Goal: Task Accomplishment & Management: Manage account settings

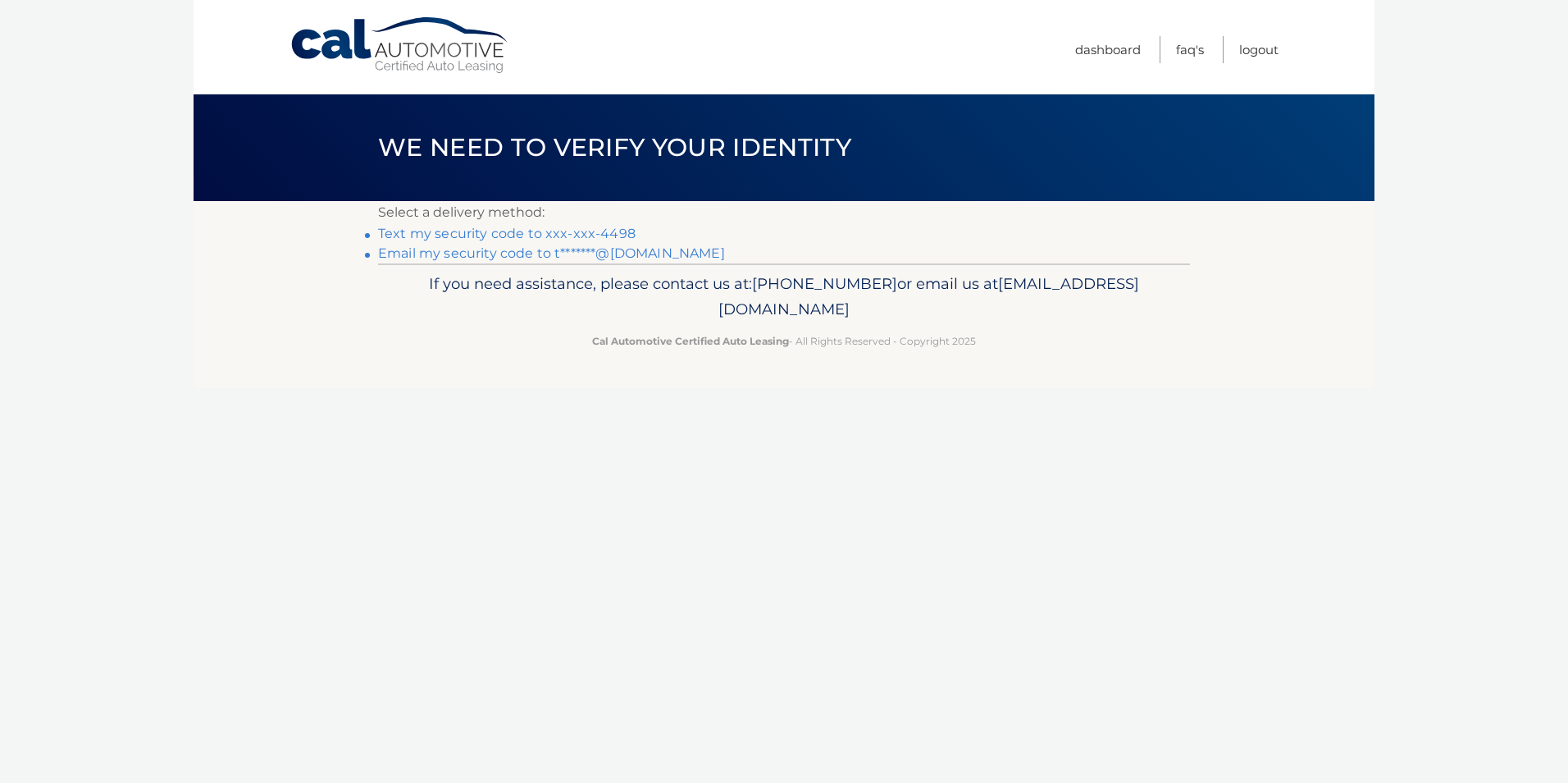
click at [462, 251] on link "Email my security code to t*******@gmail.com" at bounding box center [551, 254] width 347 height 16
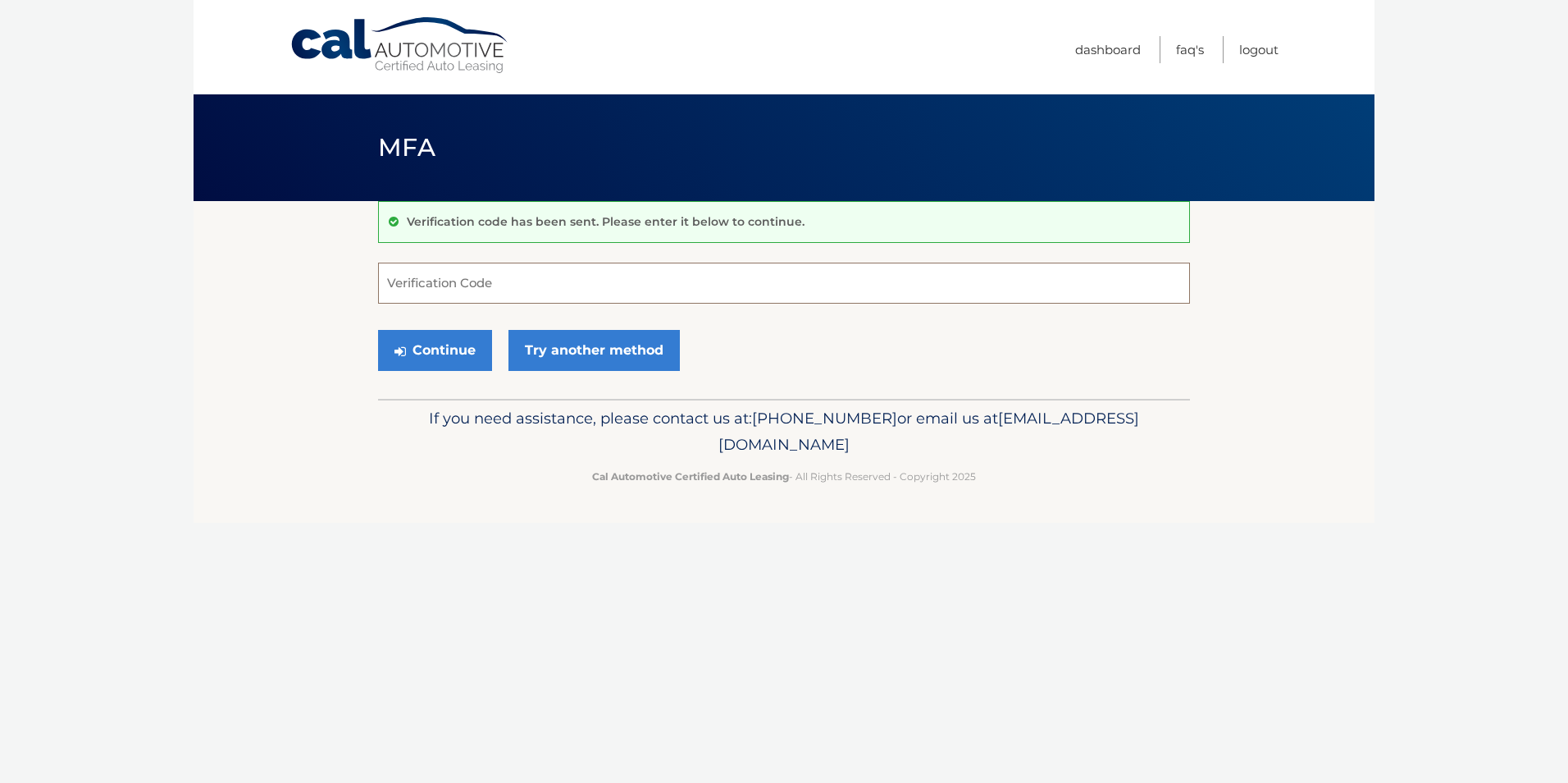
click at [483, 284] on input "Verification Code" at bounding box center [784, 282] width 812 height 41
paste input "762939"
type input "762939"
click at [453, 350] on button "Continue" at bounding box center [435, 350] width 114 height 41
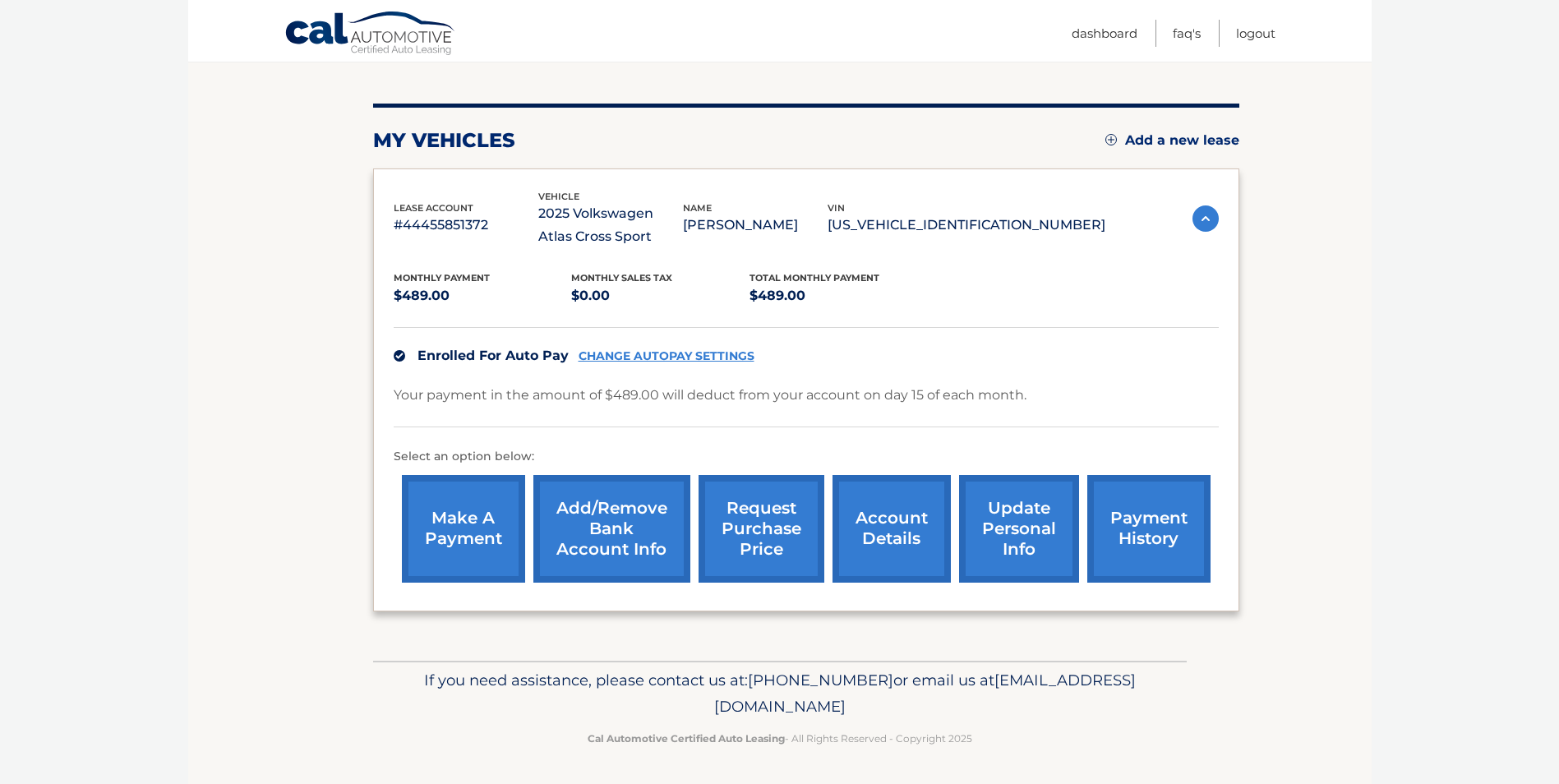
scroll to position [172, 0]
click at [870, 528] on link "account details" at bounding box center [892, 528] width 119 height 107
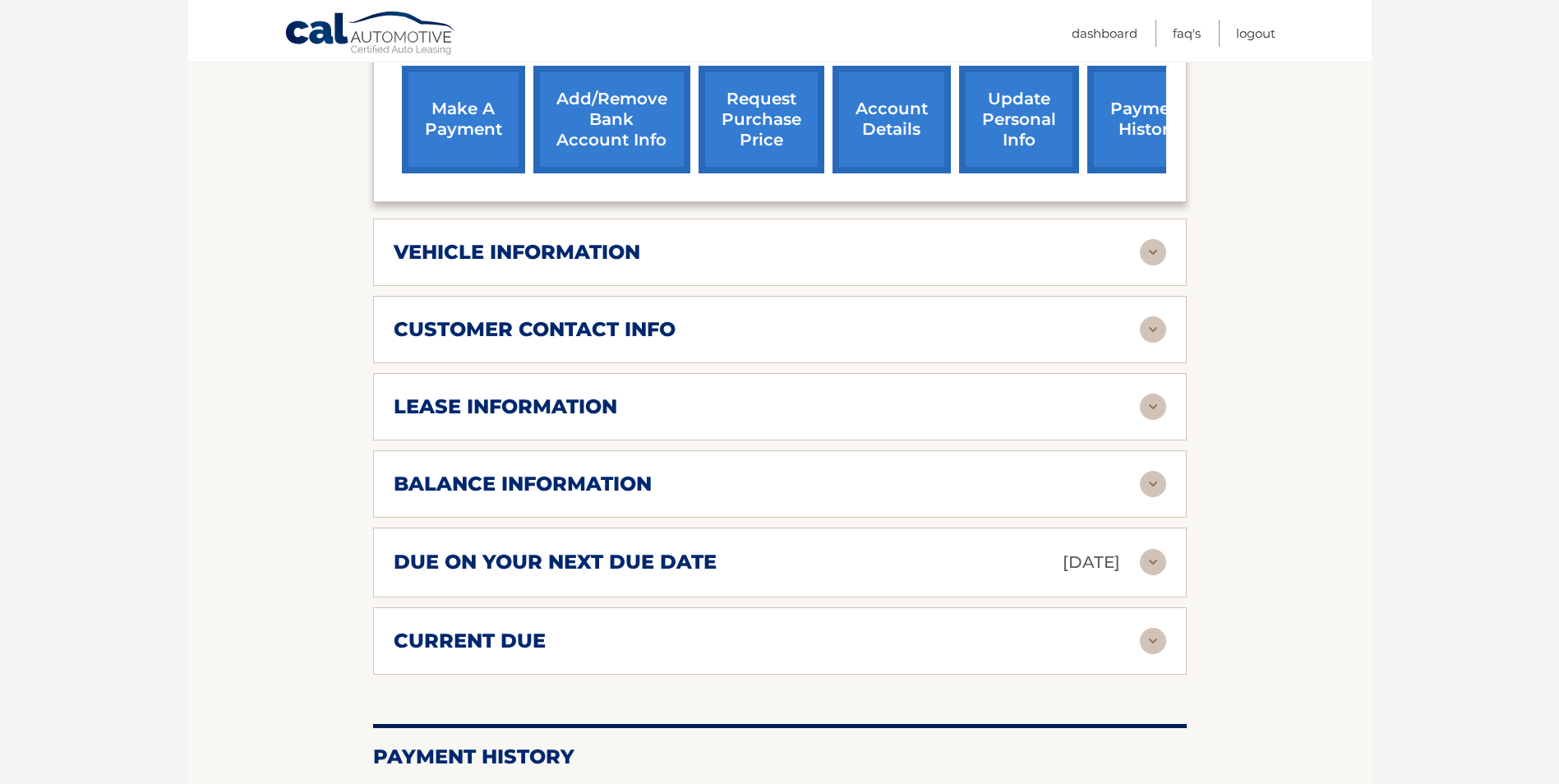
scroll to position [603, 0]
click at [1144, 259] on img at bounding box center [1153, 251] width 26 height 26
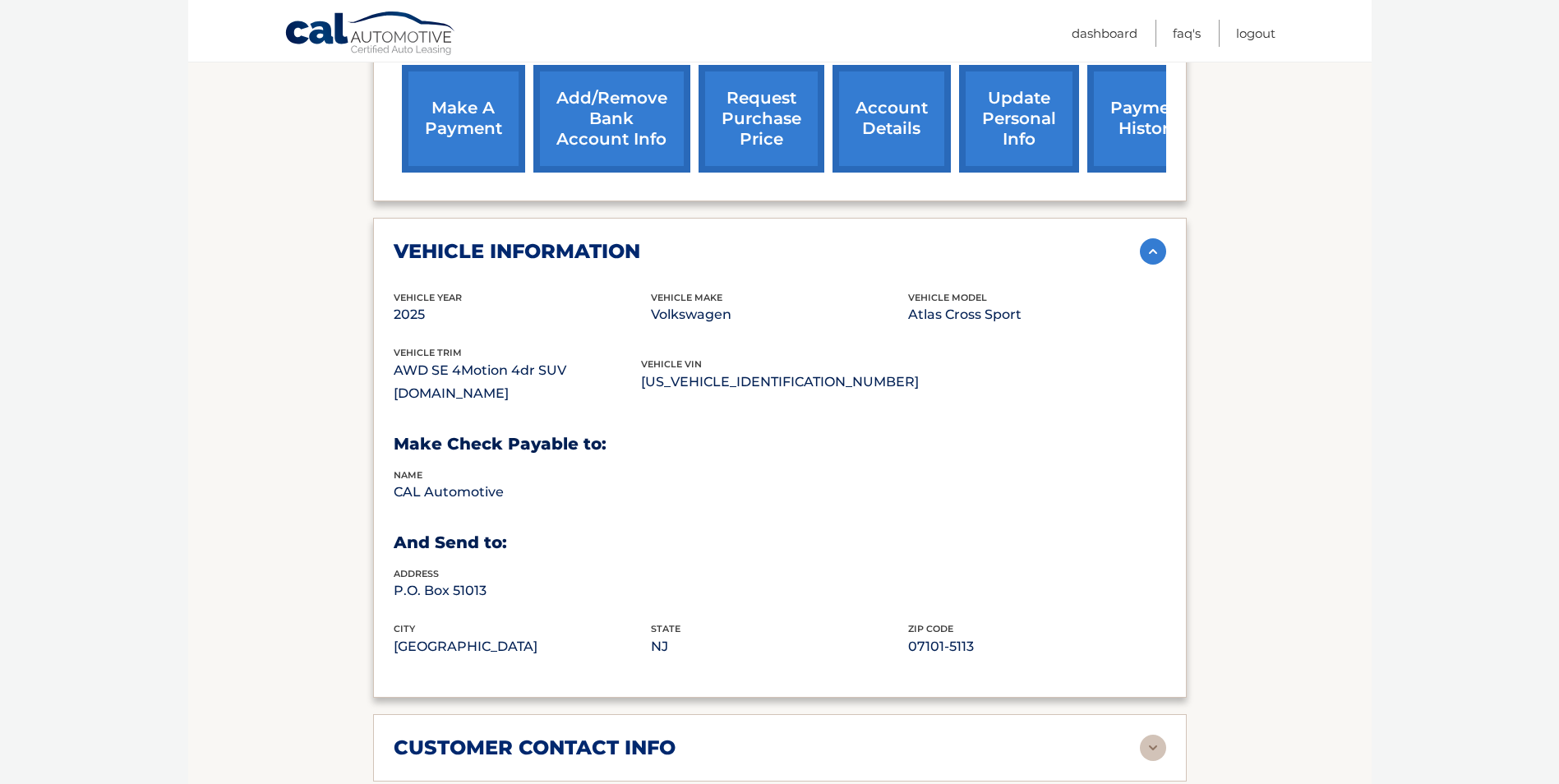
click at [1144, 259] on img at bounding box center [1153, 251] width 26 height 26
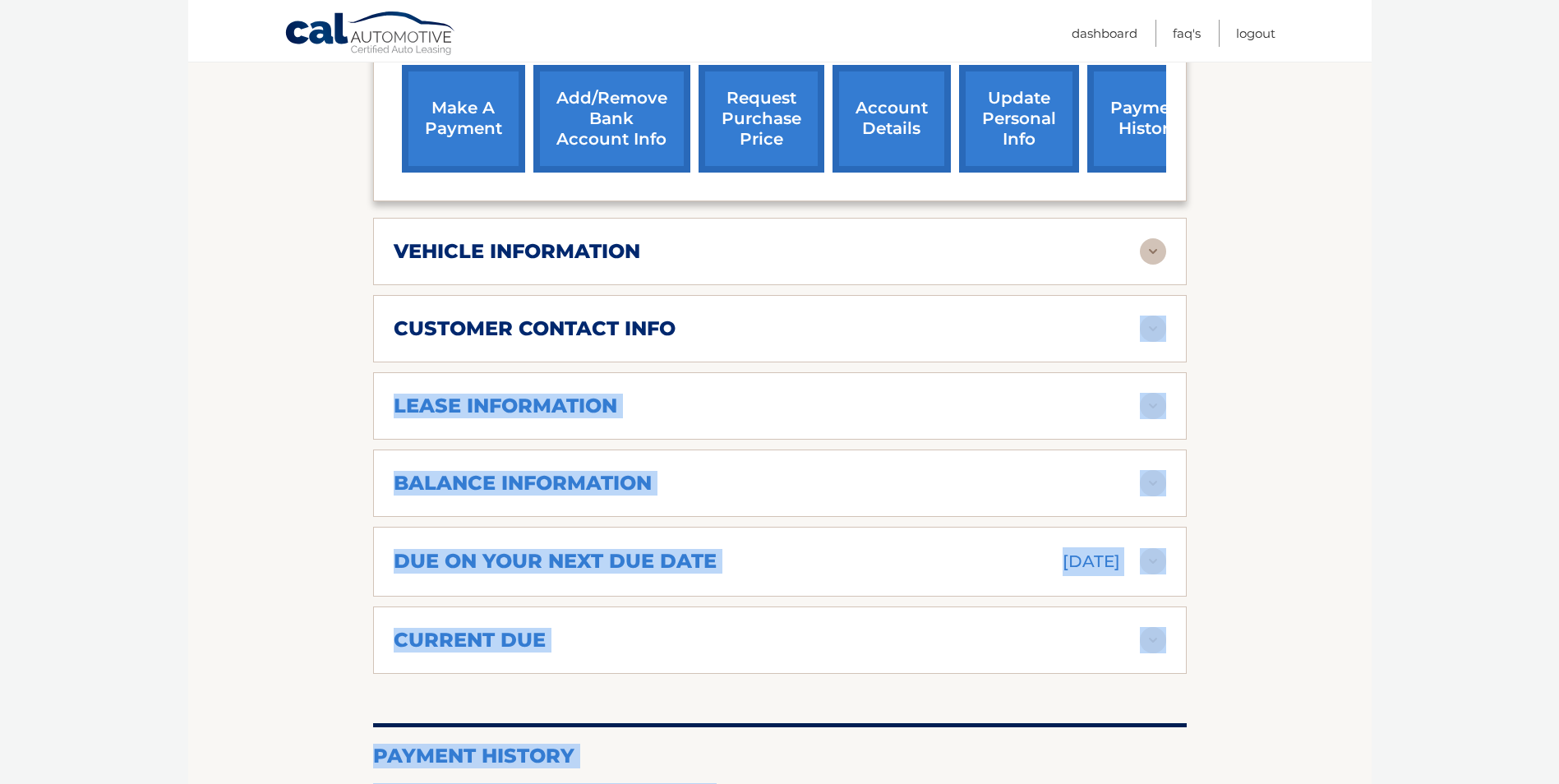
drag, startPoint x: 1148, startPoint y: 345, endPoint x: 1276, endPoint y: 444, distance: 161.8
click at [1276, 444] on section "Account Details | #44455851372 Back to Dashboard Manage Your Lease lease accoun…" at bounding box center [780, 312] width 1184 height 1429
drag, startPoint x: 1276, startPoint y: 444, endPoint x: 1154, endPoint y: 408, distance: 127.2
click at [1154, 408] on img at bounding box center [1153, 405] width 26 height 26
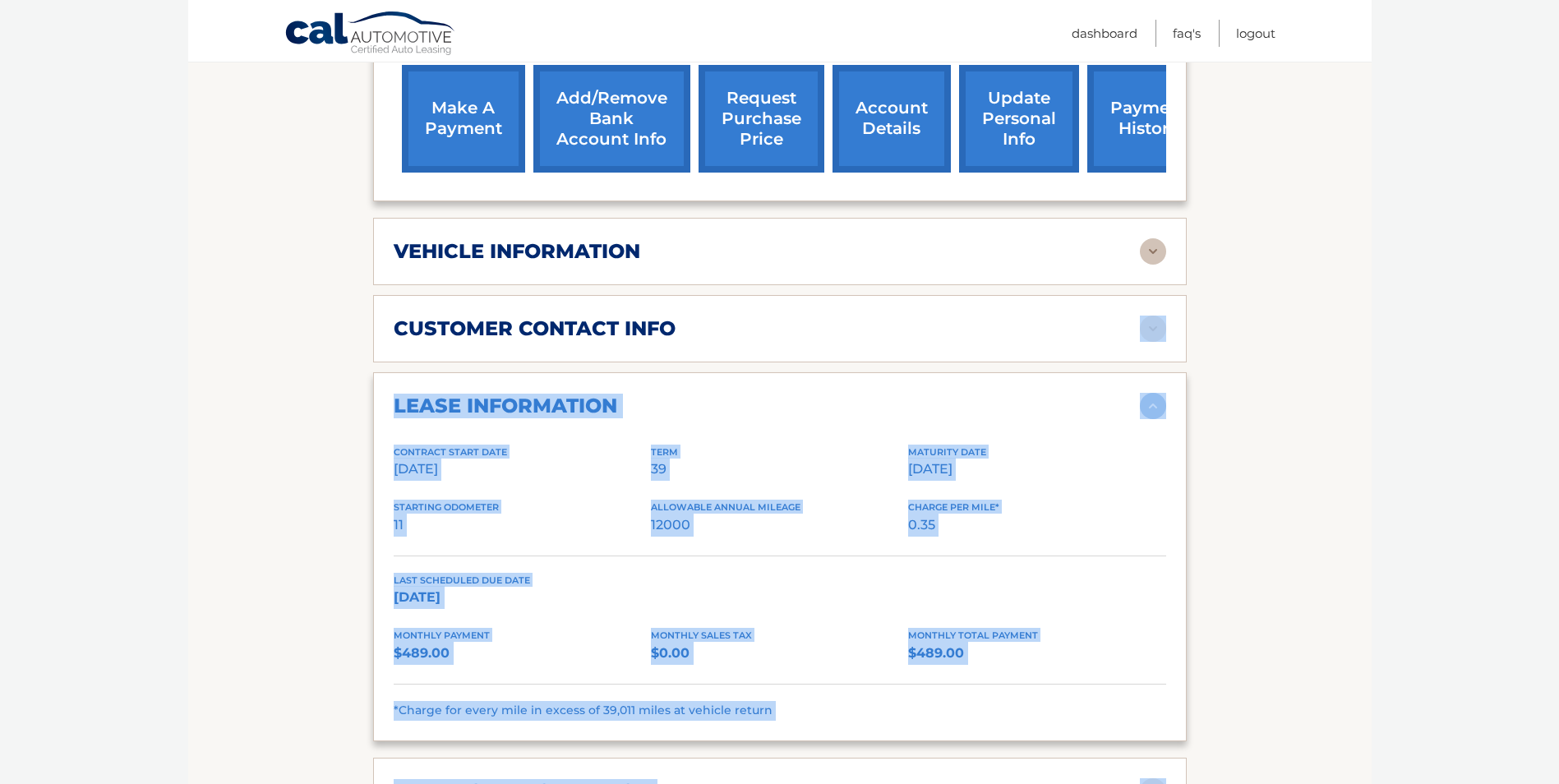
click at [1154, 408] on img at bounding box center [1153, 405] width 26 height 26
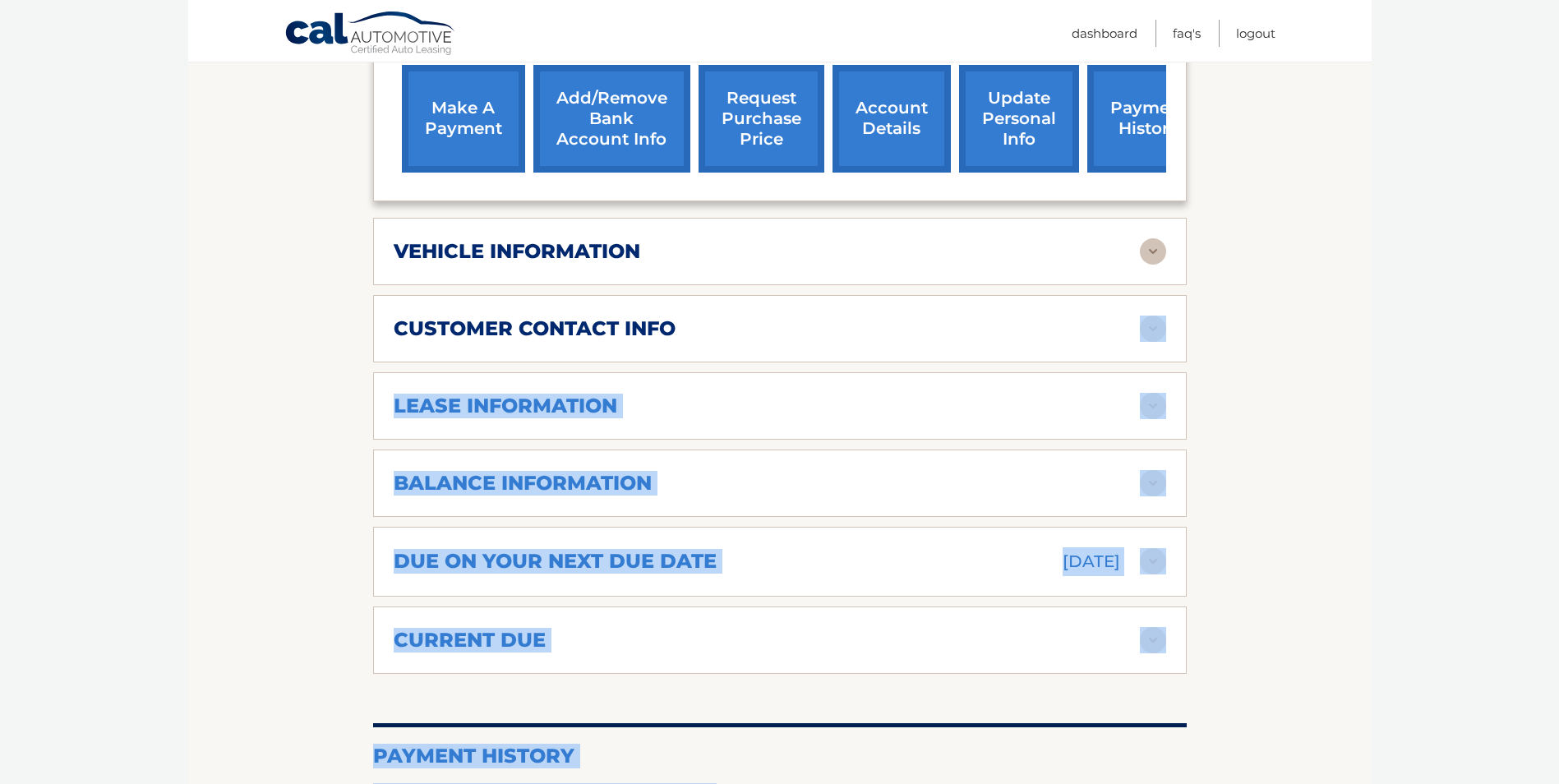
click at [1154, 408] on img at bounding box center [1153, 405] width 26 height 26
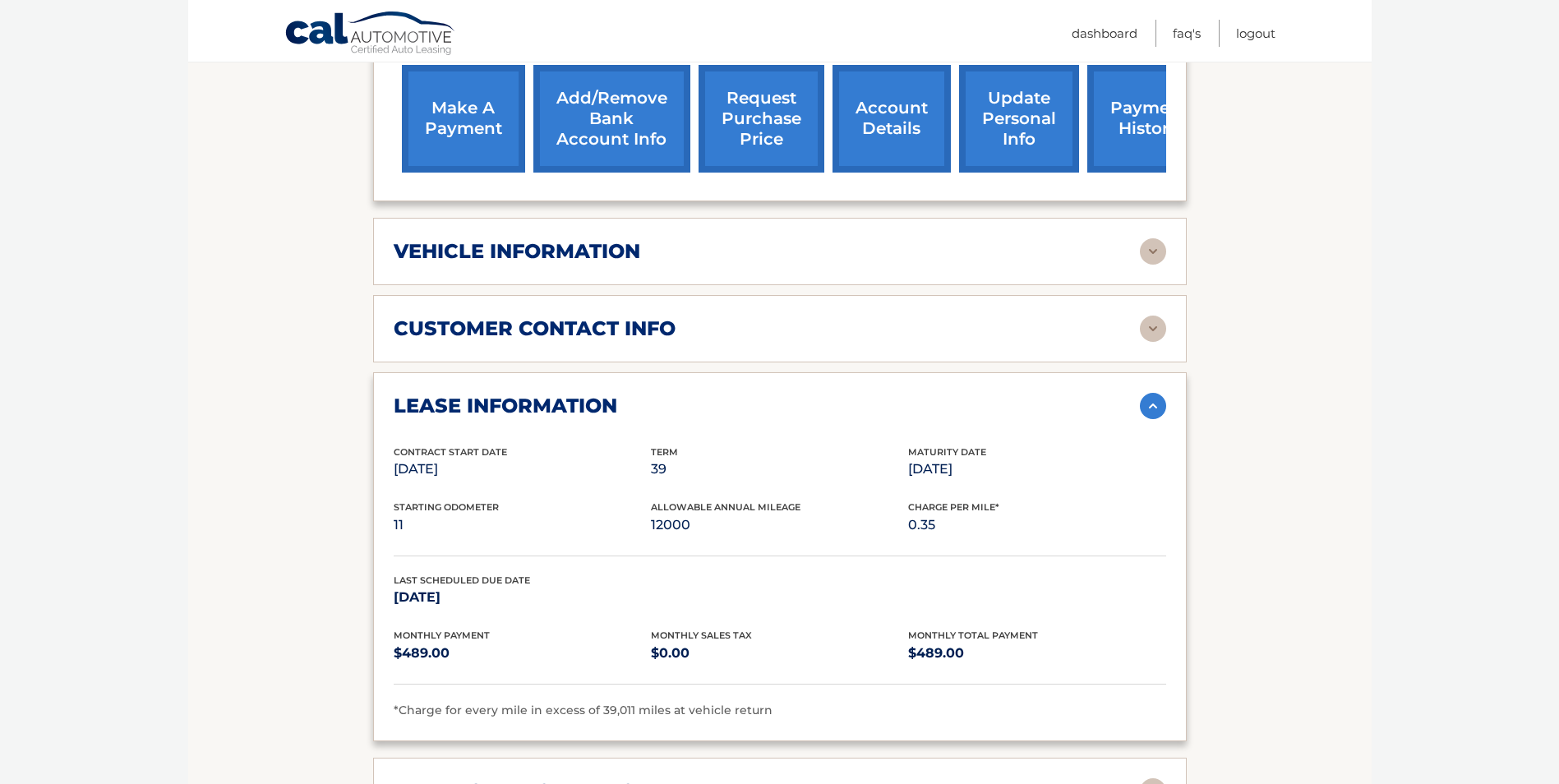
click at [1297, 459] on section "Account Details | #44455851372 Back to Dashboard Manage Your Lease lease accoun…" at bounding box center [780, 466] width 1184 height 1737
click at [1152, 408] on img at bounding box center [1153, 405] width 26 height 26
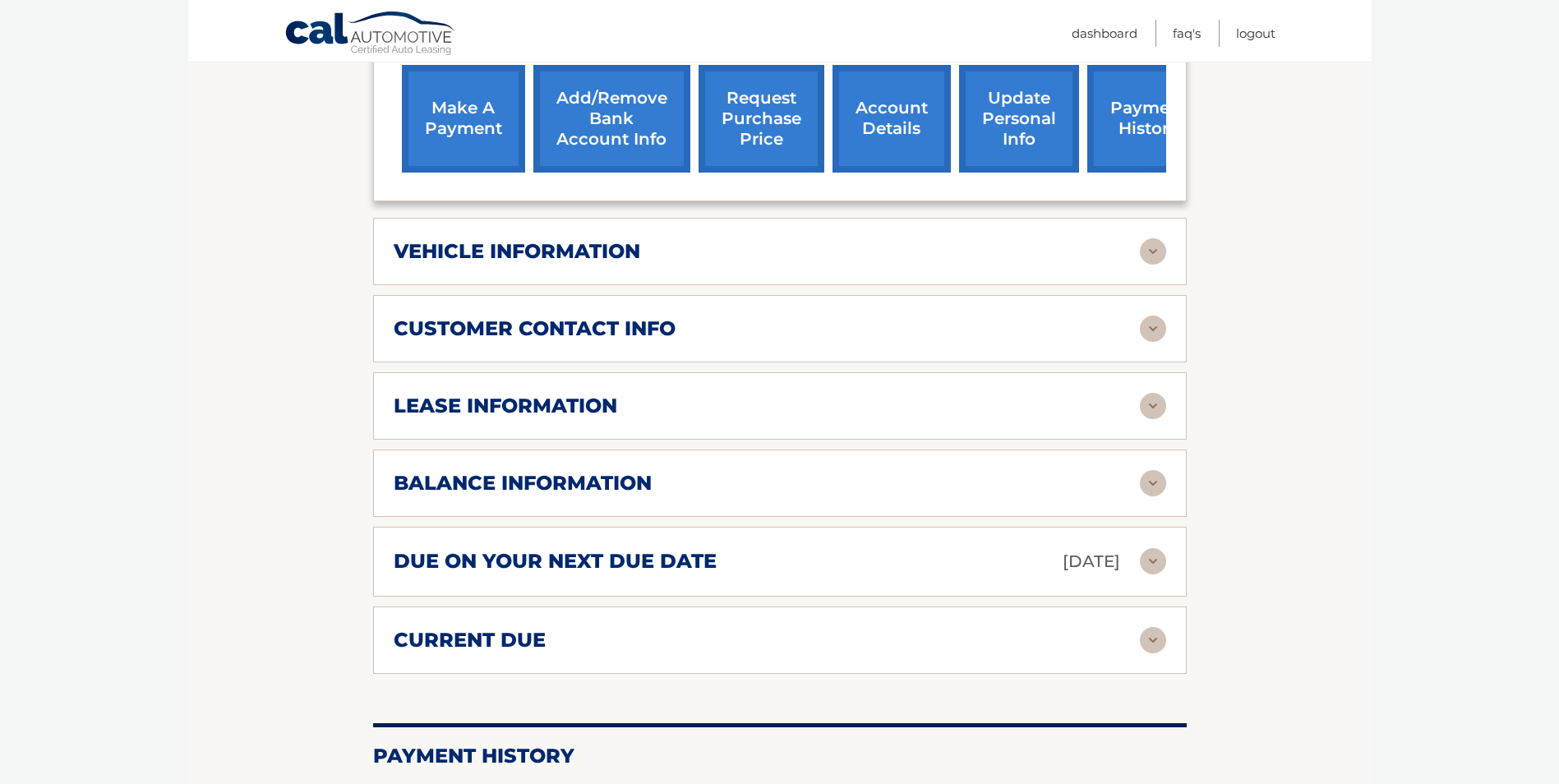
click at [1155, 477] on img at bounding box center [1153, 483] width 26 height 26
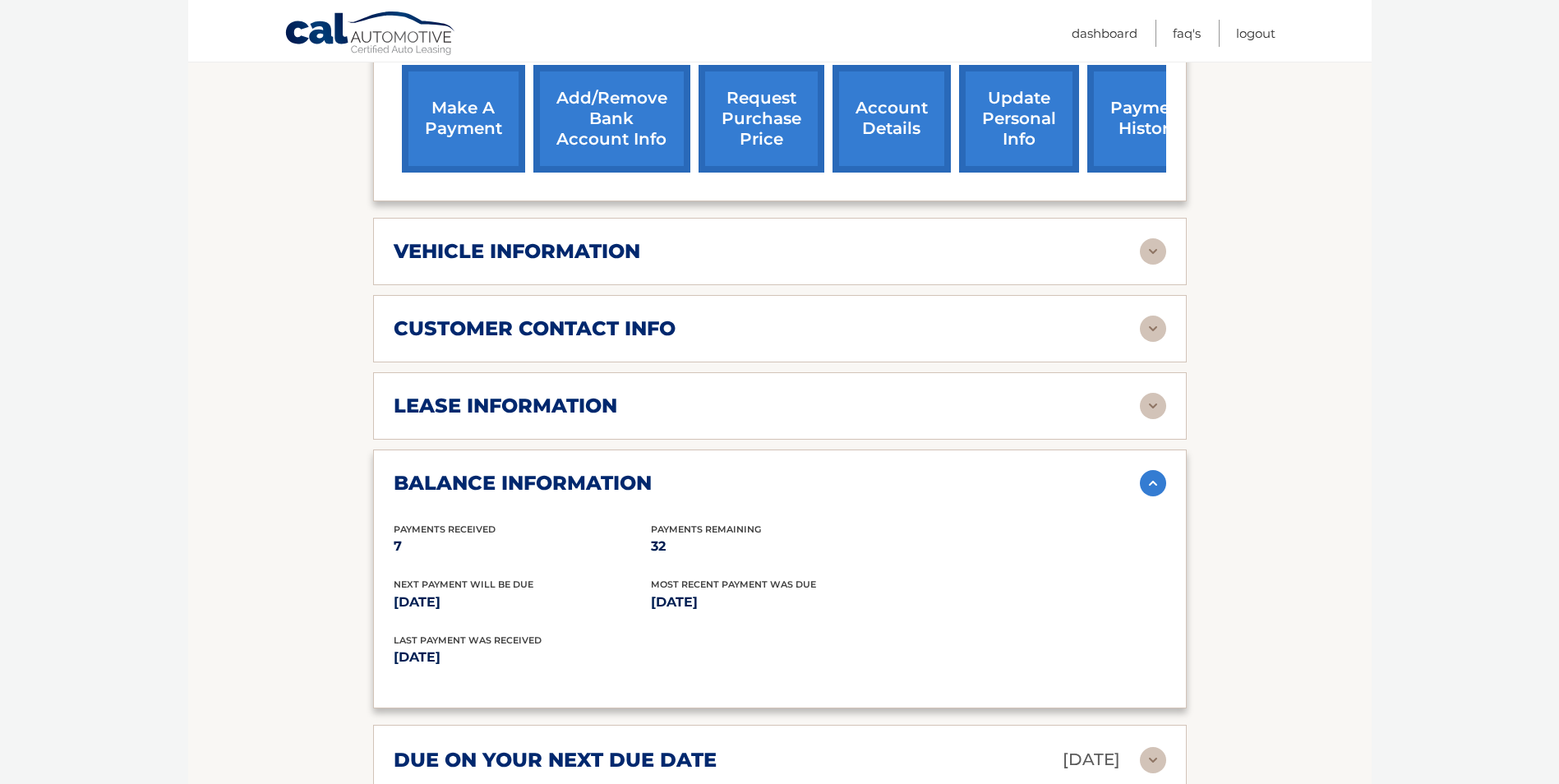
click at [1155, 477] on img at bounding box center [1153, 483] width 26 height 26
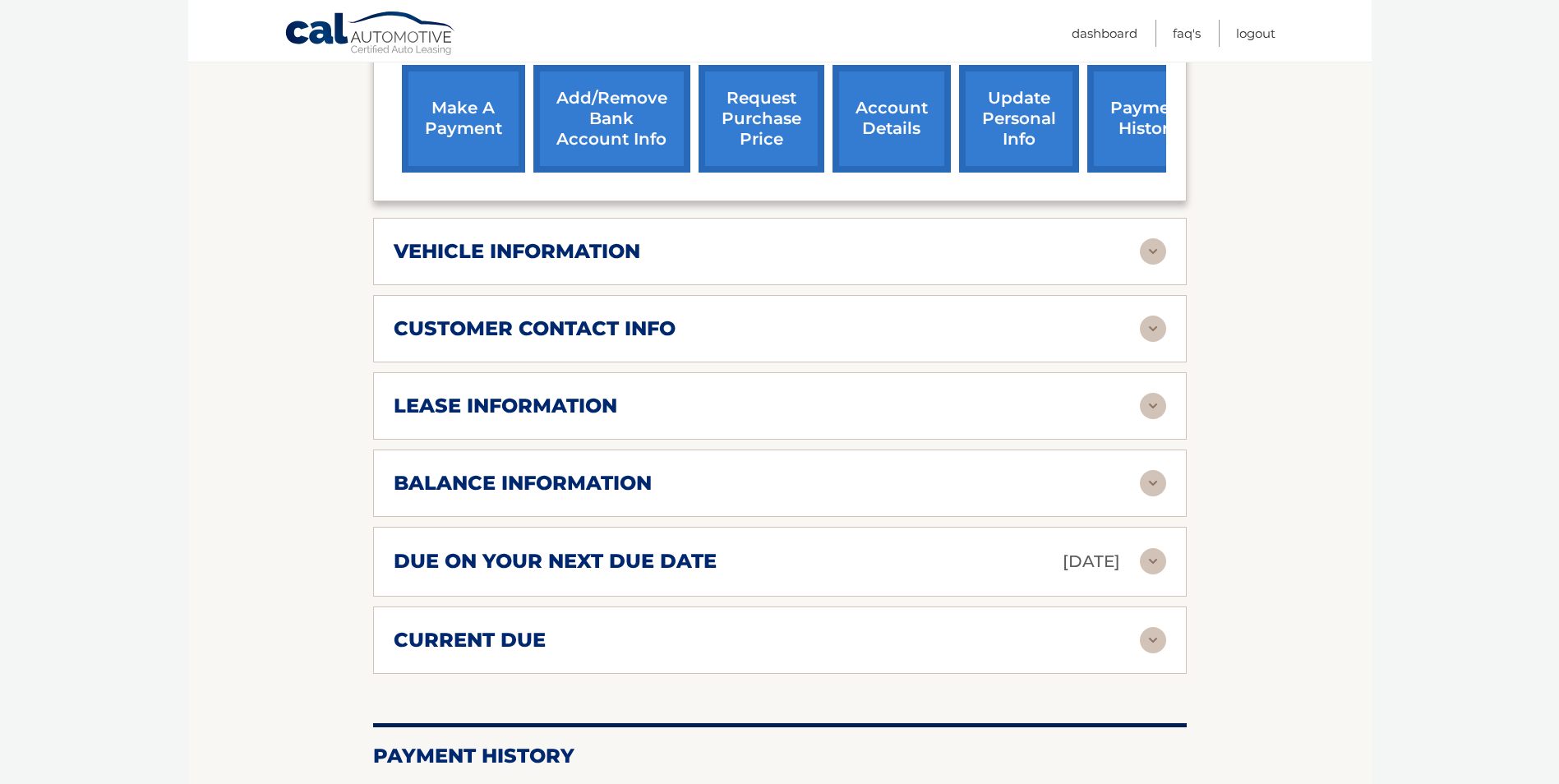
click at [1155, 557] on img at bounding box center [1153, 561] width 26 height 26
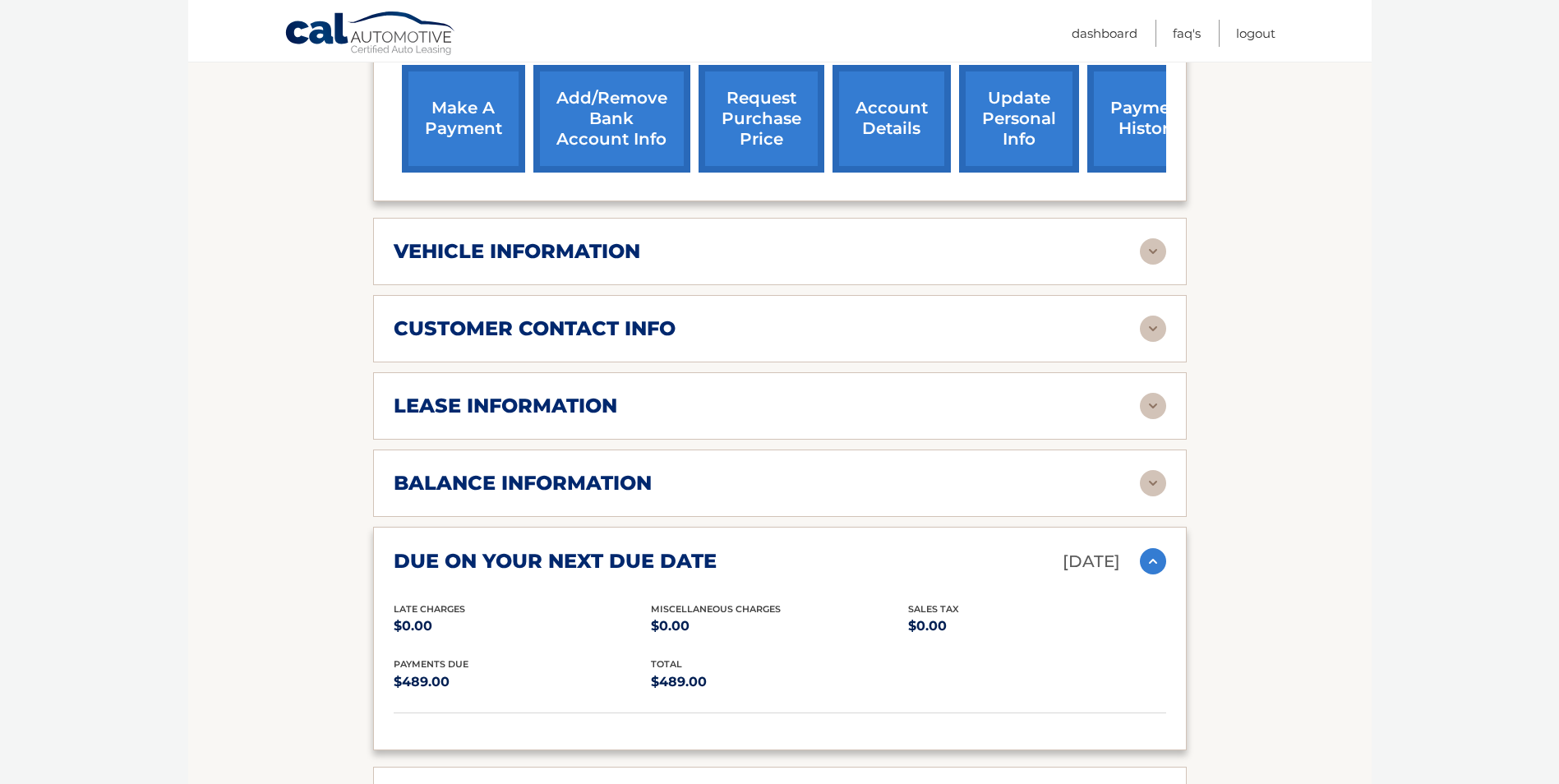
click at [1155, 557] on img at bounding box center [1153, 561] width 26 height 26
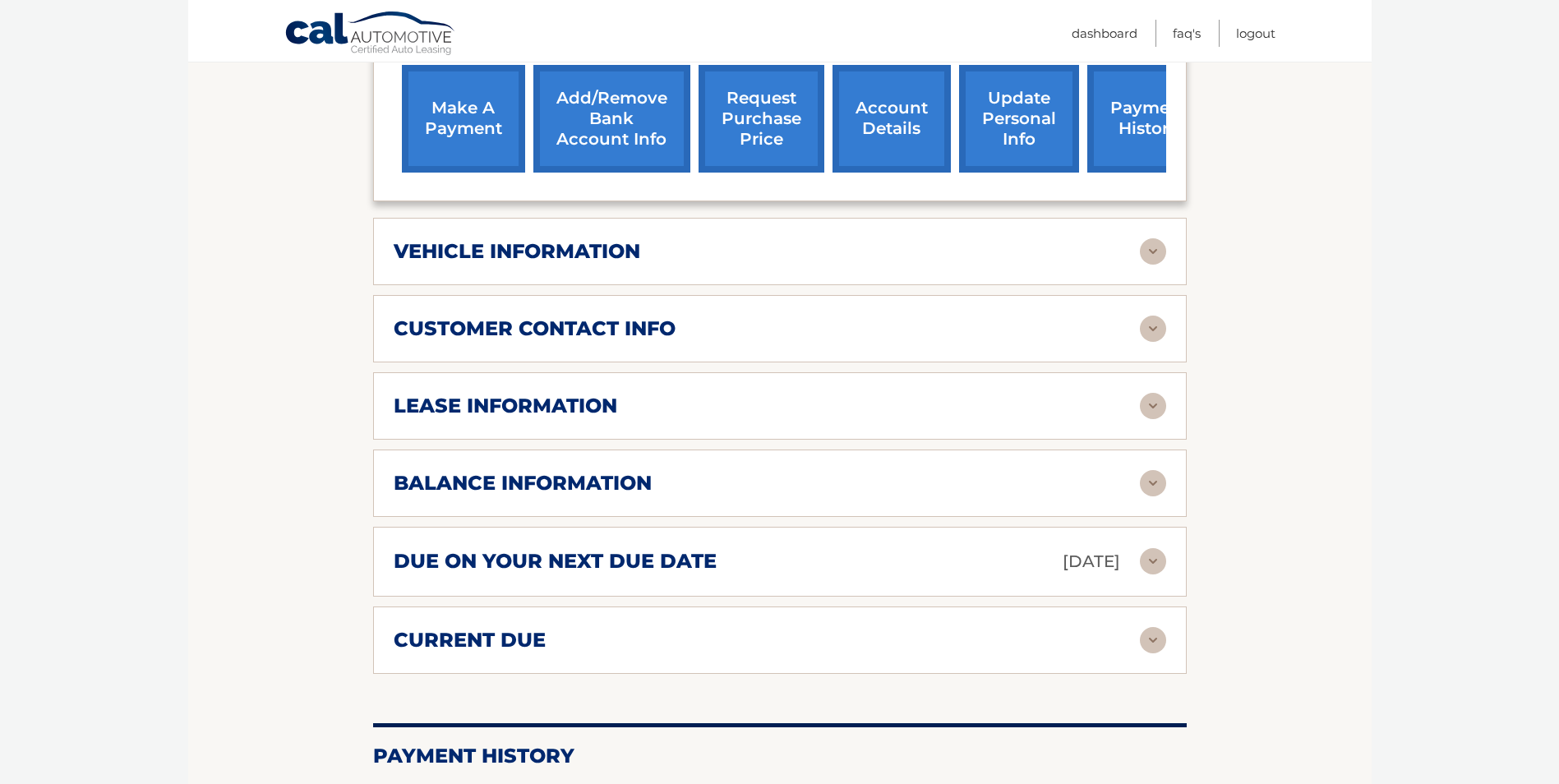
click at [1159, 642] on img at bounding box center [1153, 640] width 26 height 26
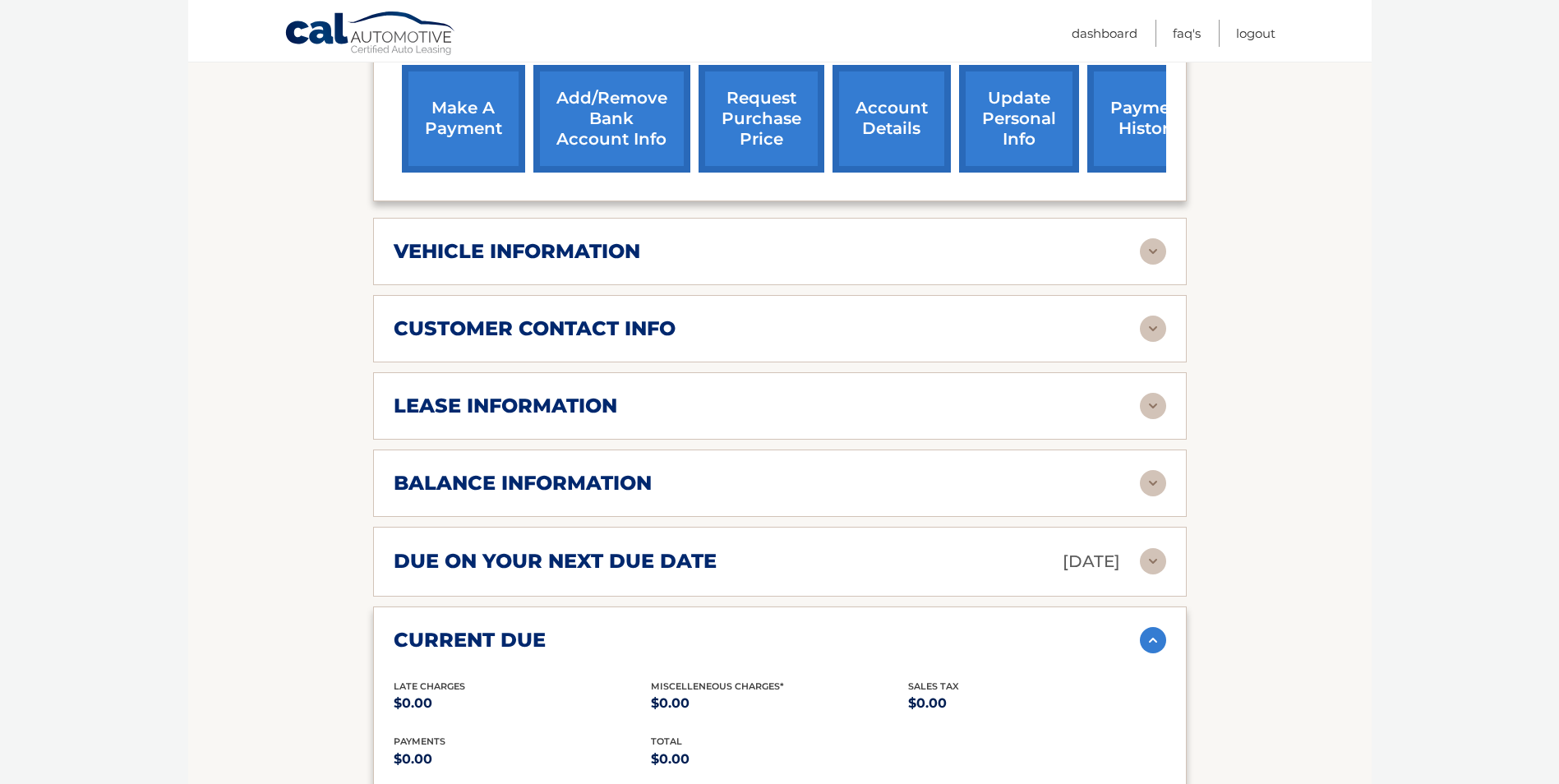
click at [1159, 642] on img at bounding box center [1153, 640] width 26 height 26
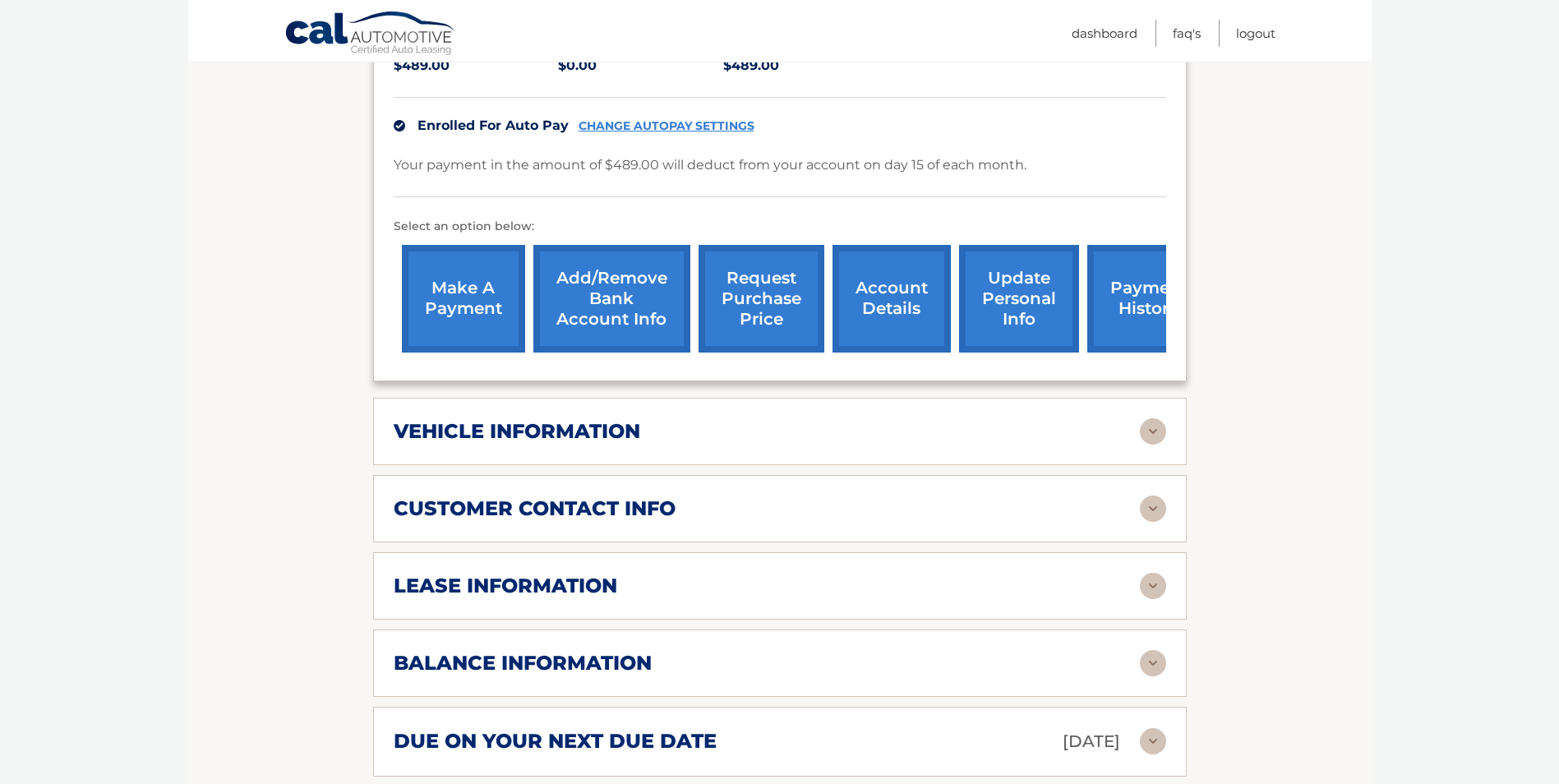
scroll to position [0, 0]
